Goal: Download file/media

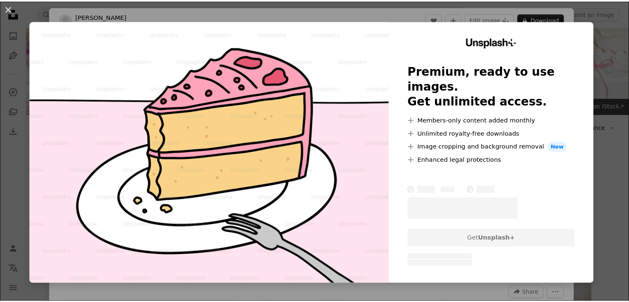
scroll to position [380, 0]
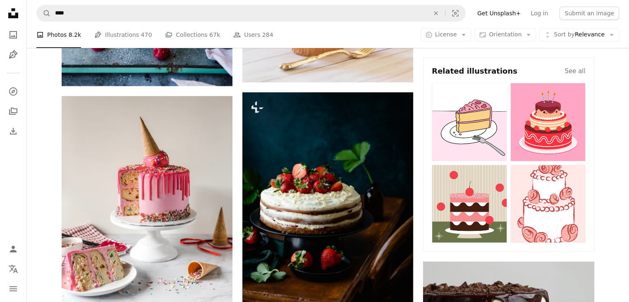
click at [465, 214] on img at bounding box center [468, 203] width 75 height 78
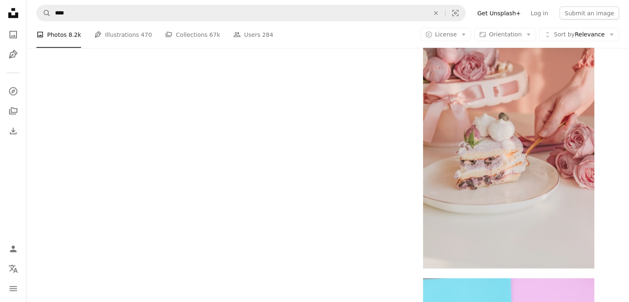
scroll to position [1917, 0]
